Goal: Information Seeking & Learning: Understand process/instructions

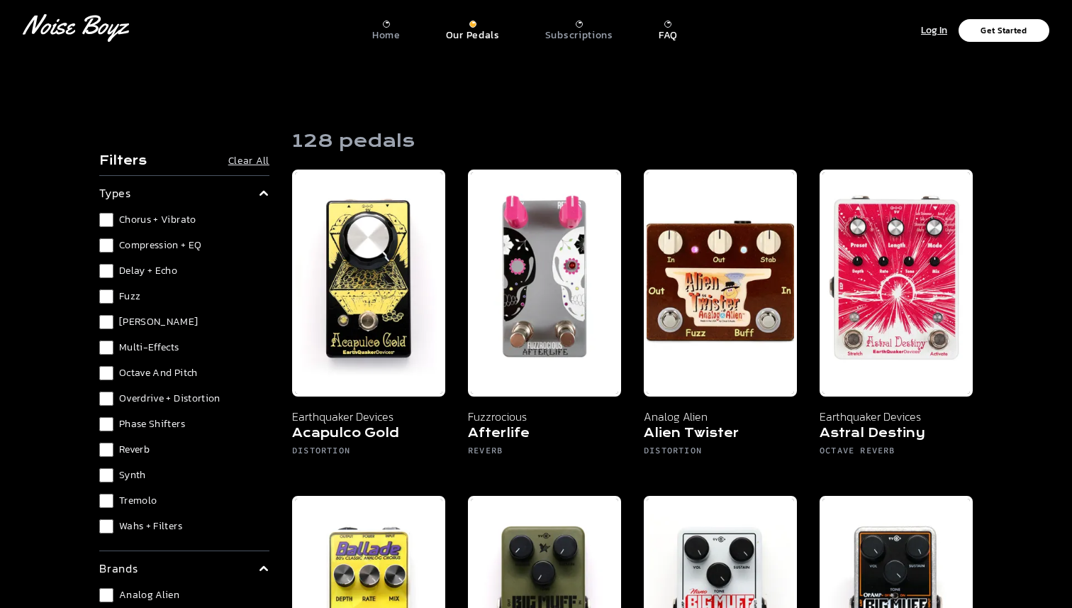
click at [666, 33] on p "FAQ" at bounding box center [668, 35] width 19 height 13
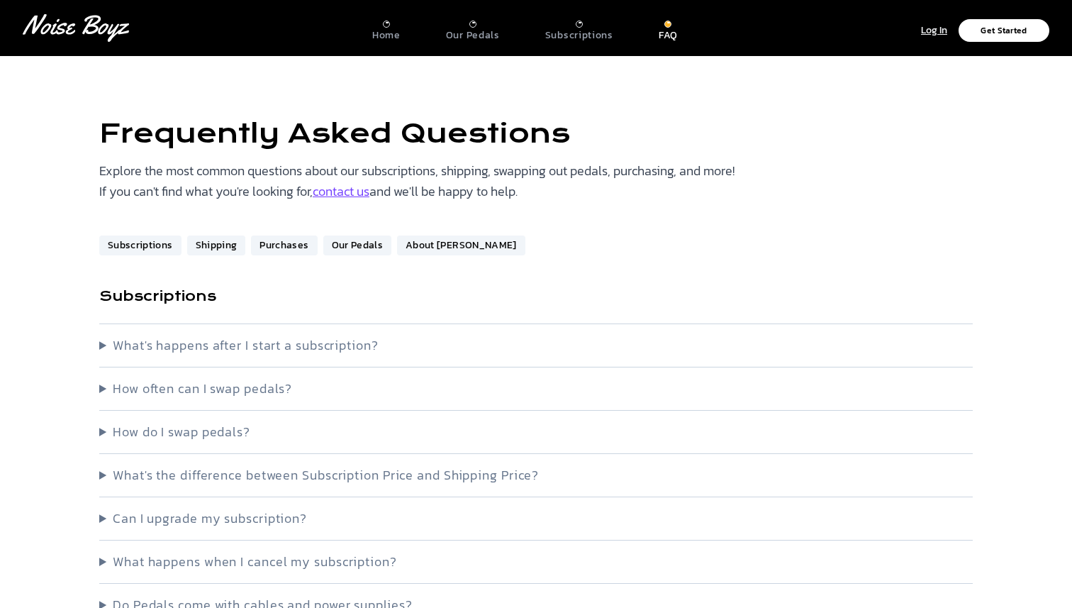
click at [257, 343] on summary "What's happens after I start a subscription?" at bounding box center [536, 345] width 874 height 20
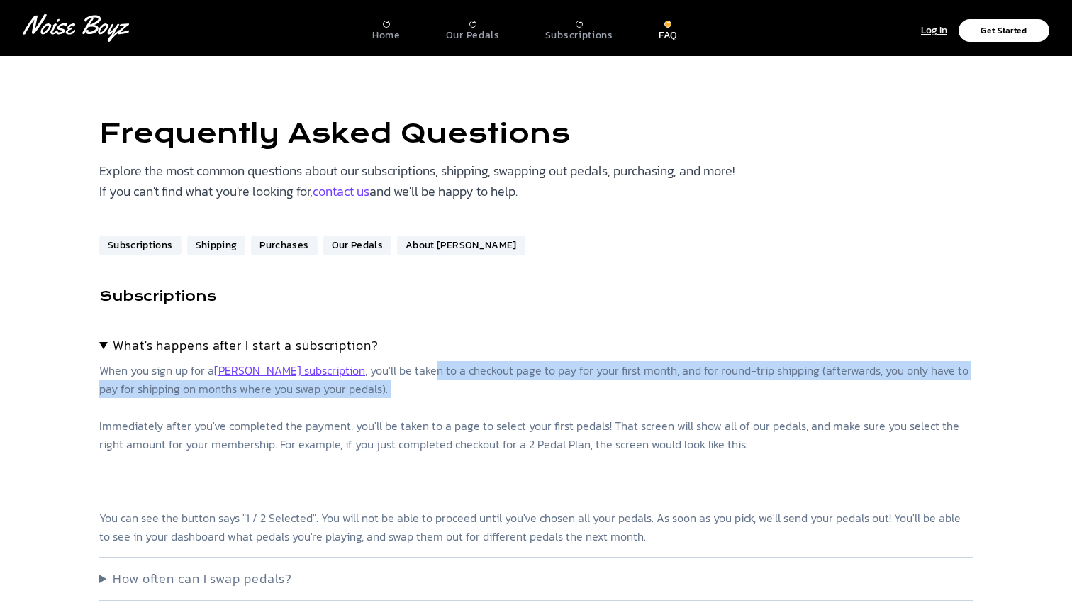
drag, startPoint x: 406, startPoint y: 377, endPoint x: 428, endPoint y: 404, distance: 34.8
click at [428, 404] on p "When you sign up for a [PERSON_NAME] subscription , you'll be taken to a checko…" at bounding box center [536, 453] width 874 height 184
drag, startPoint x: 429, startPoint y: 404, endPoint x: 354, endPoint y: 374, distance: 80.9
click at [354, 374] on p "When you sign up for a [PERSON_NAME] subscription , you'll be taken to a checko…" at bounding box center [536, 453] width 874 height 184
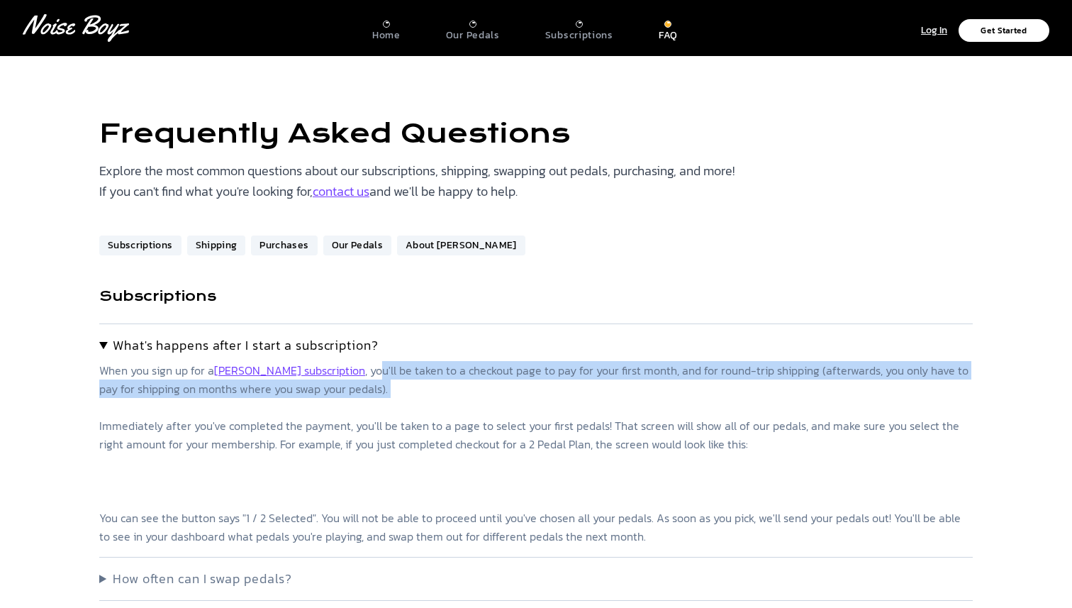
click at [354, 374] on p "When you sign up for a [PERSON_NAME] subscription , you'll be taken to a checko…" at bounding box center [536, 453] width 874 height 184
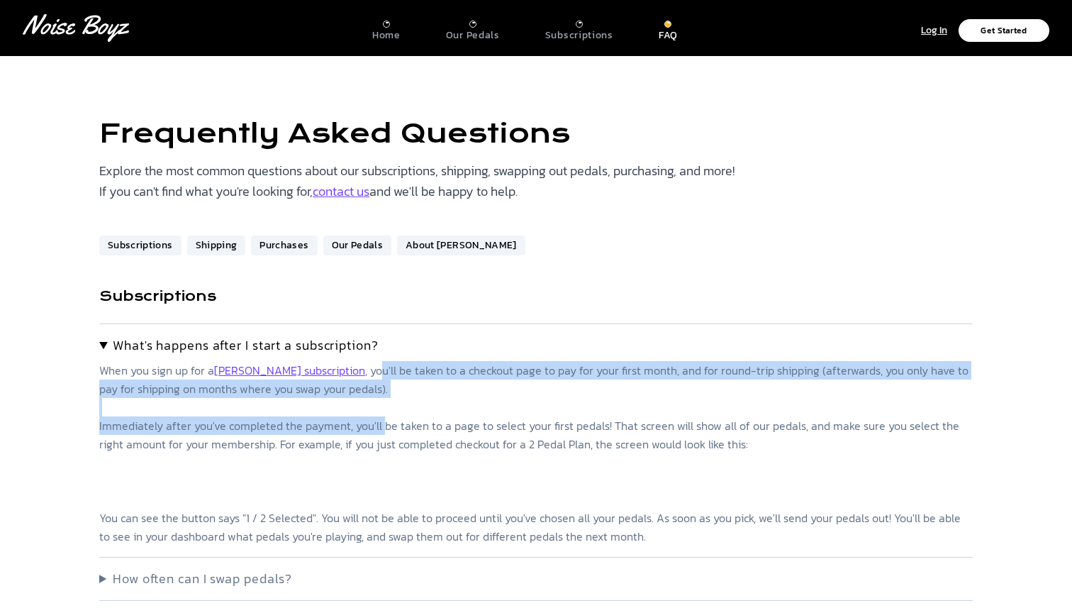
drag, startPoint x: 355, startPoint y: 374, endPoint x: 383, endPoint y: 430, distance: 63.4
click at [383, 430] on p "When you sign up for a [PERSON_NAME] subscription , you'll be taken to a checko…" at bounding box center [536, 453] width 874 height 184
